Goal: Transaction & Acquisition: Register for event/course

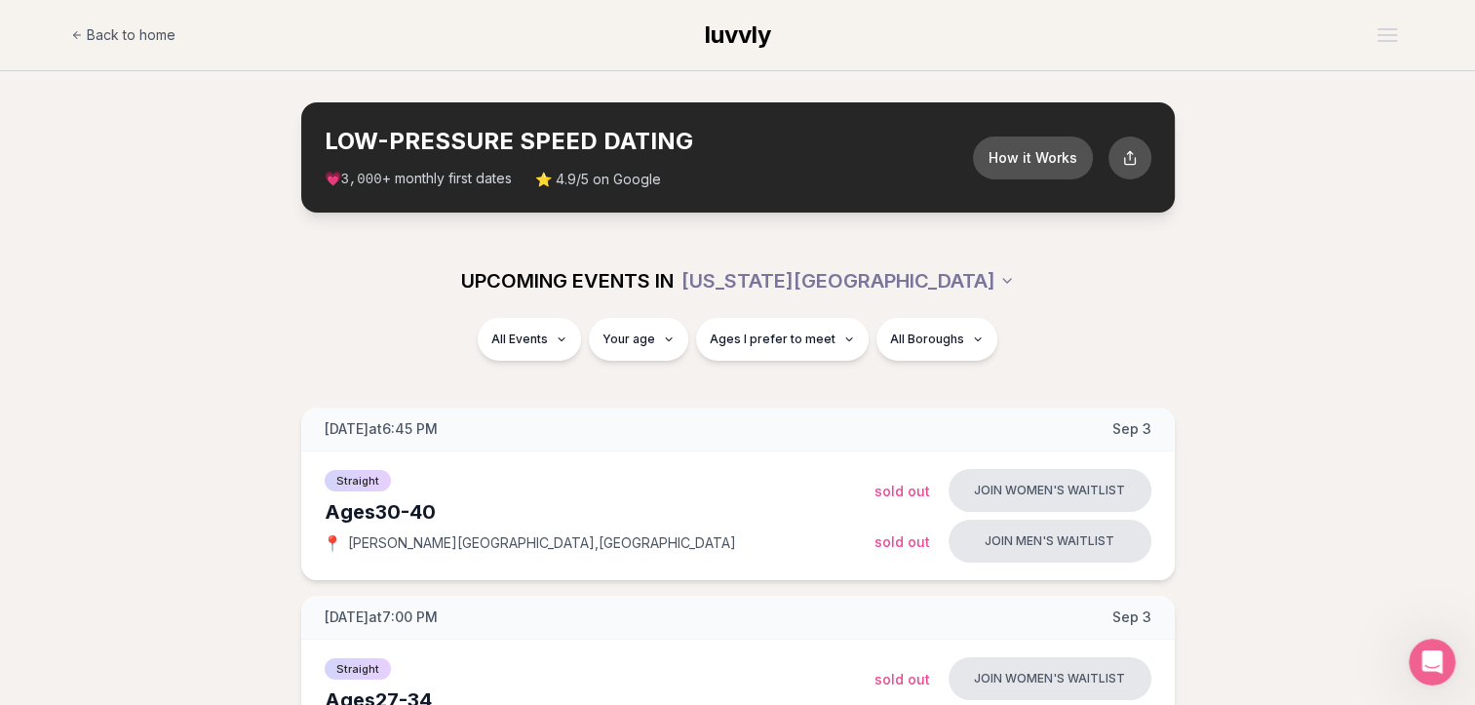
click at [788, 337] on span "Ages I prefer to meet" at bounding box center [773, 339] width 126 height 16
click at [788, 403] on div "Please enter your age first" at bounding box center [782, 394] width 172 height 35
click at [787, 392] on div "Please enter your age first" at bounding box center [782, 394] width 172 height 35
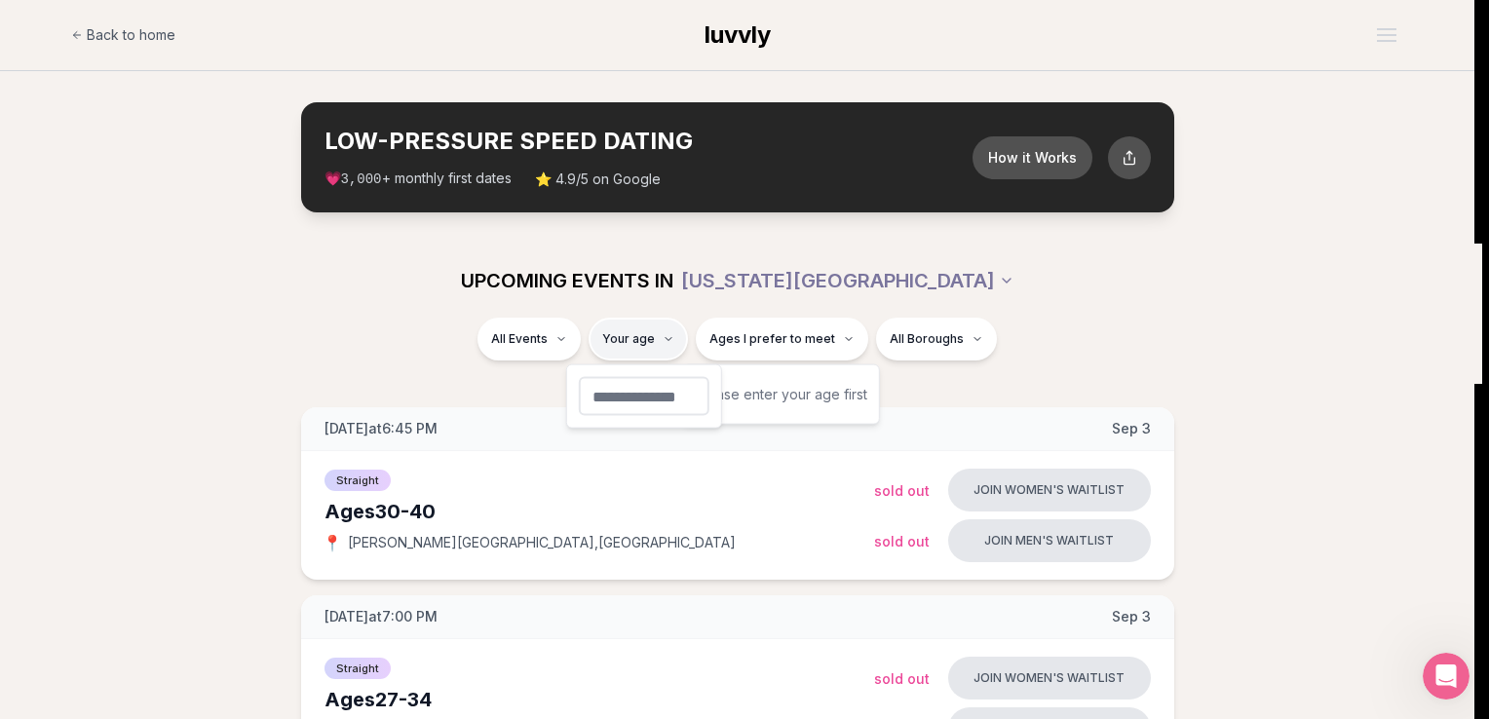
type input "**"
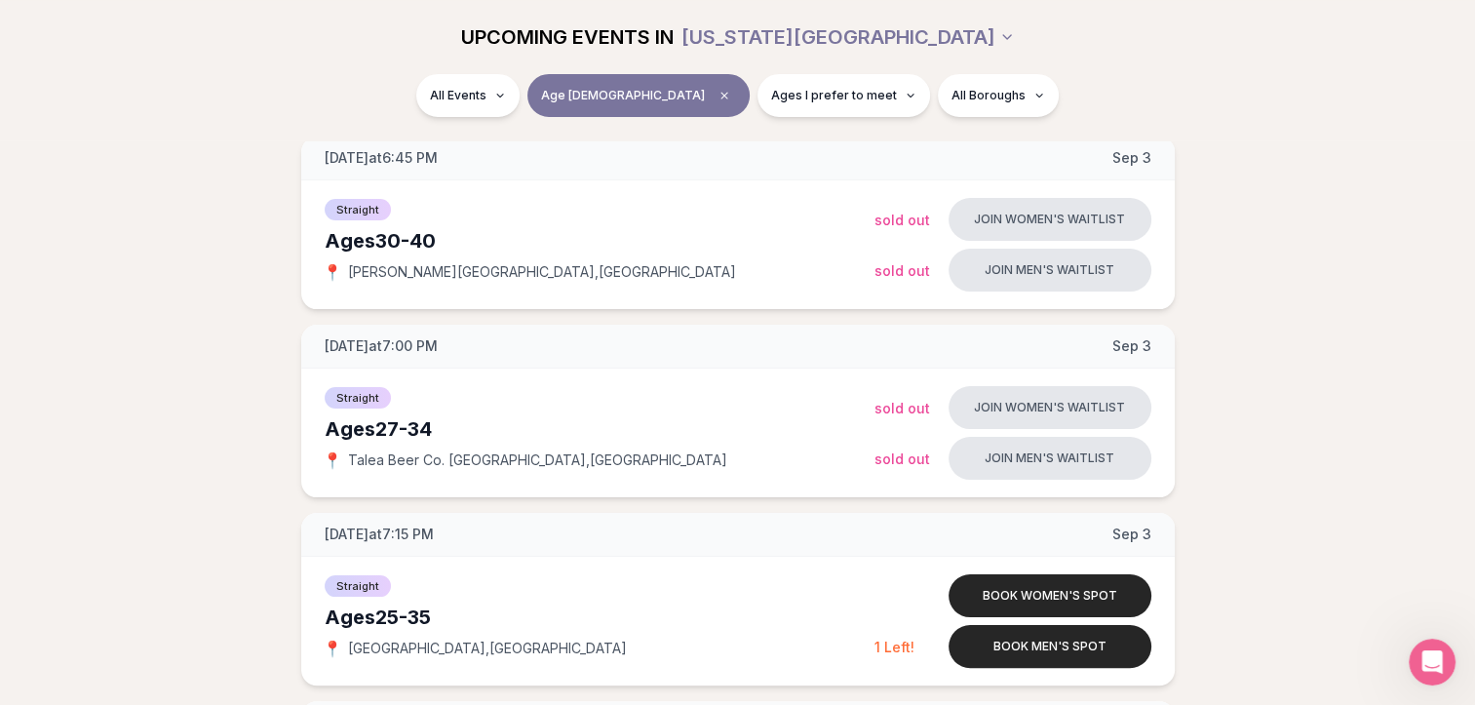
scroll to position [272, 0]
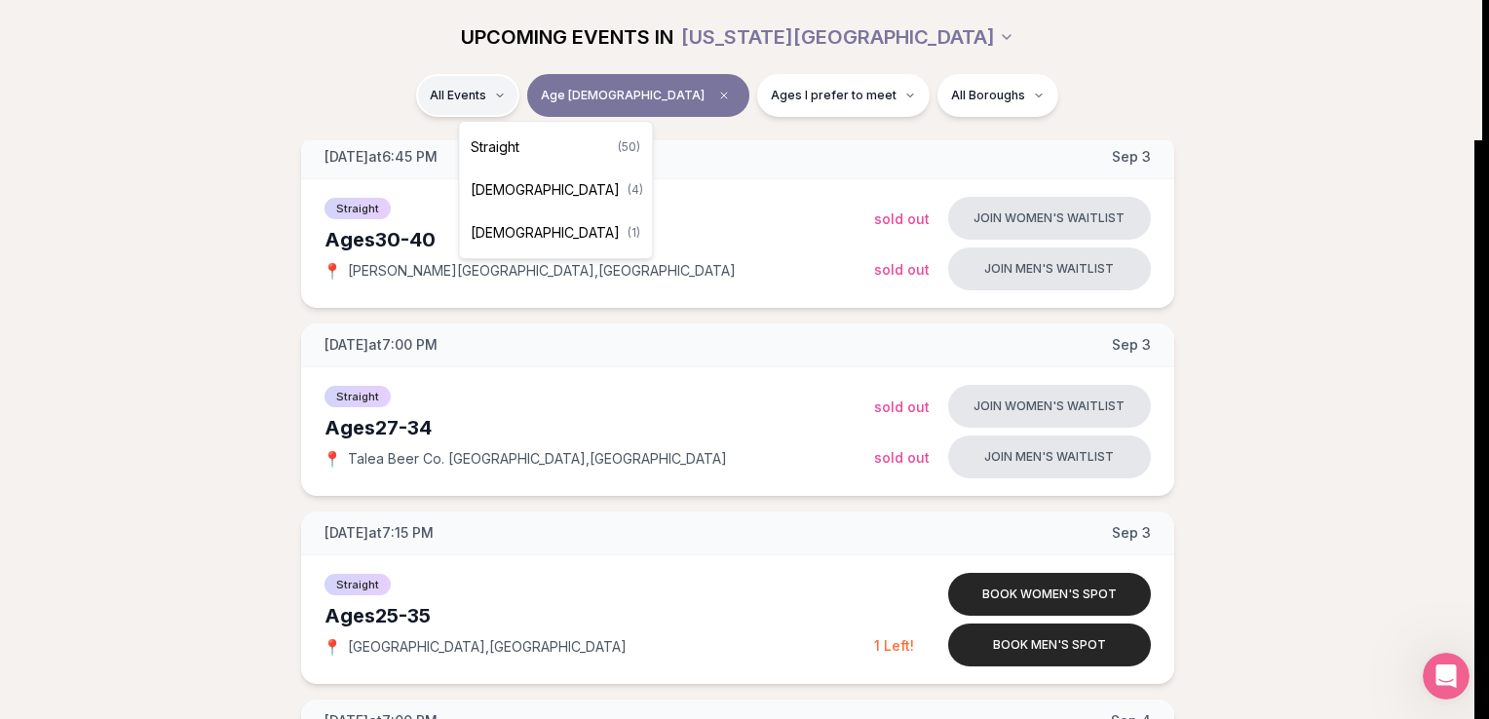
click at [545, 152] on div "Straight ( 50 )" at bounding box center [555, 147] width 185 height 43
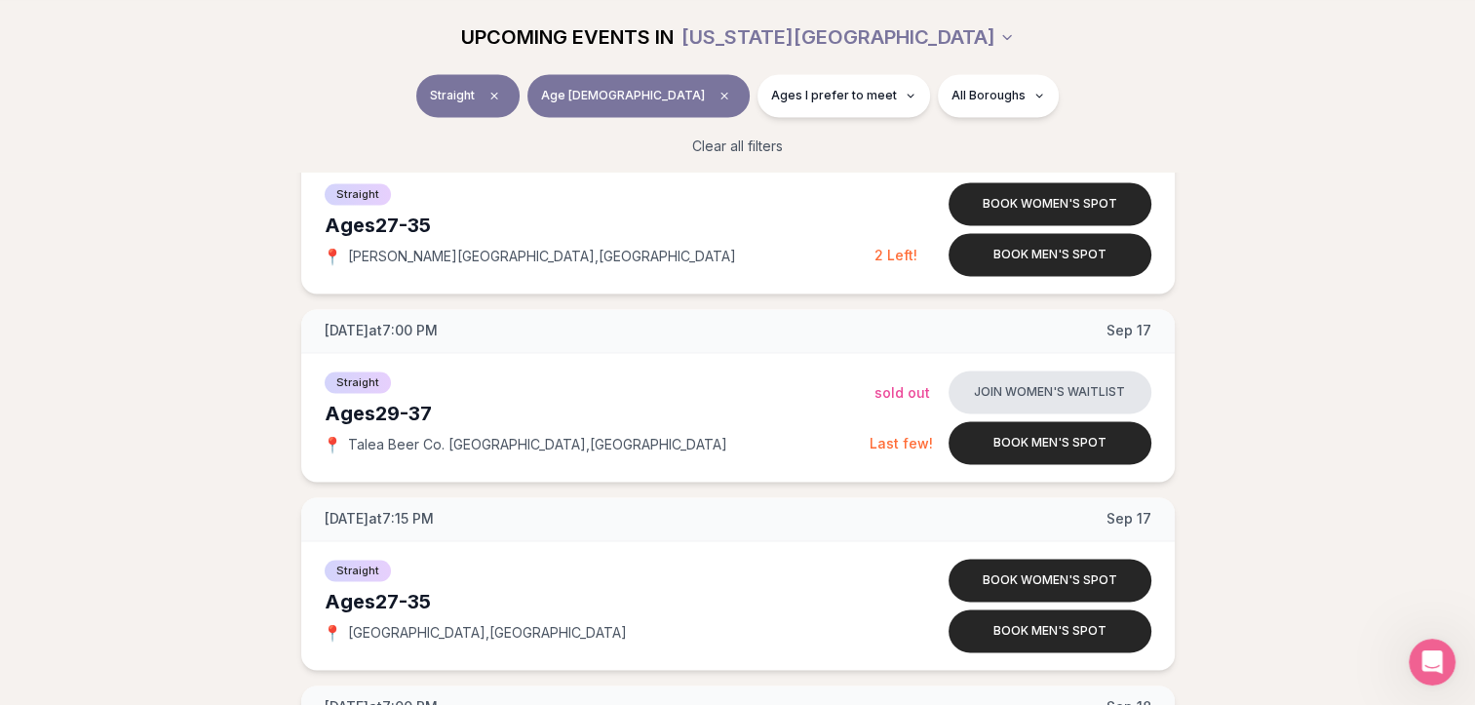
scroll to position [2962, 8]
